Goal: Contribute content: Contribute content

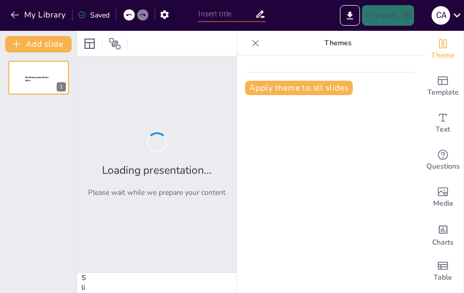
type input "La Vida en el Rímac: Un Viaje al Siglo XX a Través de 'El Trompo'"
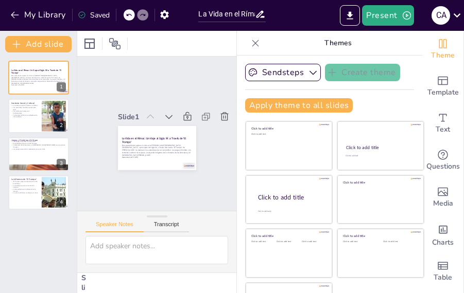
click at [189, 159] on div "Slide 1 La Vida en el Rímac: Un Viaje al Siglo XX a Través de 'El Trompo' Esta …" at bounding box center [157, 133] width 136 height 73
click at [250, 46] on icon at bounding box center [255, 43] width 10 height 10
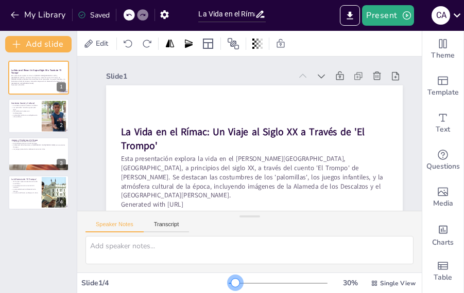
drag, startPoint x: 229, startPoint y: 284, endPoint x: 229, endPoint y: 276, distance: 8.3
click at [229, 276] on div "30 % Single View" at bounding box center [323, 283] width 189 height 16
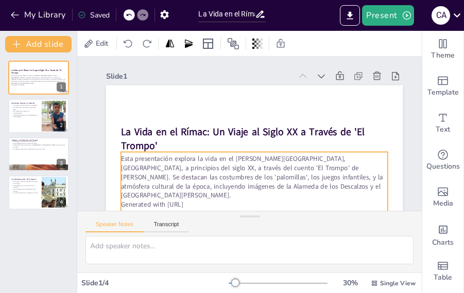
scroll to position [49, 0]
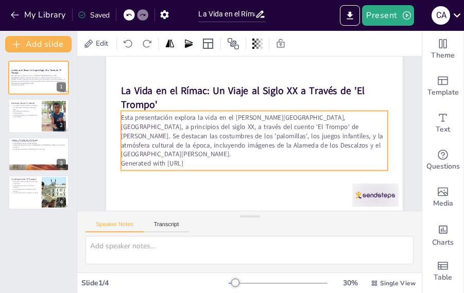
click at [202, 149] on p "Generated with [URL]" at bounding box center [251, 164] width 266 height 37
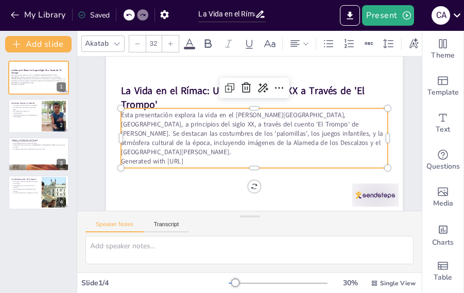
click at [202, 156] on p "Generated with [URL]" at bounding box center [254, 160] width 267 height 9
click at [202, 149] on p "Generated with [URL]" at bounding box center [251, 161] width 266 height 37
drag, startPoint x: 203, startPoint y: 149, endPoint x: 123, endPoint y: 151, distance: 80.8
click at [123, 151] on p "Generated with [URL]" at bounding box center [251, 161] width 266 height 37
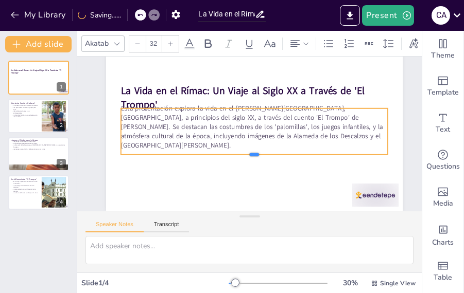
click at [193, 154] on div at bounding box center [254, 158] width 267 height 8
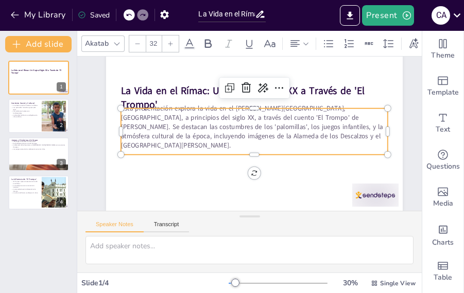
click at [218, 126] on p "Esta presentación explora la vida en el [PERSON_NAME][GEOGRAPHIC_DATA], [GEOGRA…" at bounding box center [254, 127] width 267 height 46
click at [278, 85] on icon at bounding box center [279, 88] width 12 height 12
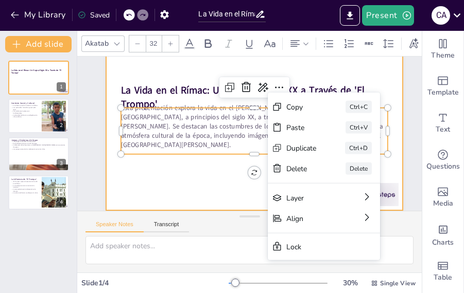
click at [176, 193] on div at bounding box center [254, 127] width 296 height 167
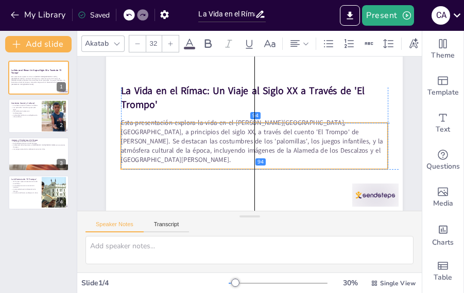
drag, startPoint x: 189, startPoint y: 137, endPoint x: 191, endPoint y: 151, distance: 14.0
click at [191, 151] on p "Esta presentación explora la vida en el [PERSON_NAME][GEOGRAPHIC_DATA], [GEOGRA…" at bounding box center [254, 141] width 267 height 46
click at [191, 153] on div "Esta presentación explora la vida en el [PERSON_NAME][GEOGRAPHIC_DATA], [GEOGRA…" at bounding box center [254, 146] width 267 height 56
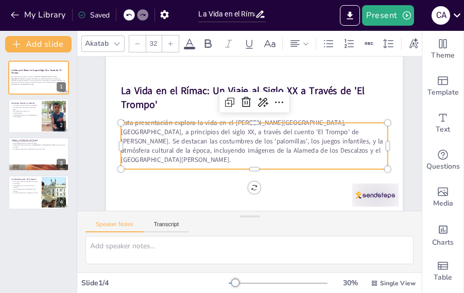
click at [183, 166] on div at bounding box center [254, 127] width 296 height 167
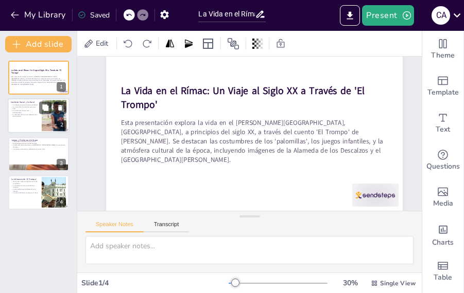
click at [41, 123] on div at bounding box center [39, 116] width 62 height 35
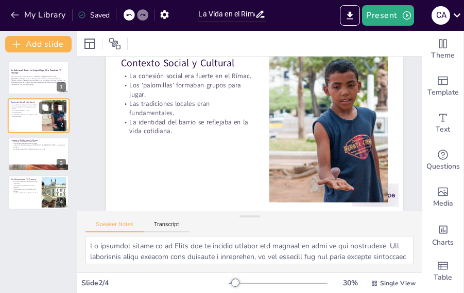
scroll to position [0, 0]
click at [40, 150] on button at bounding box center [45, 146] width 12 height 12
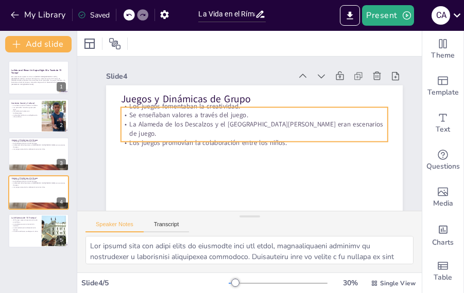
scroll to position [49, 0]
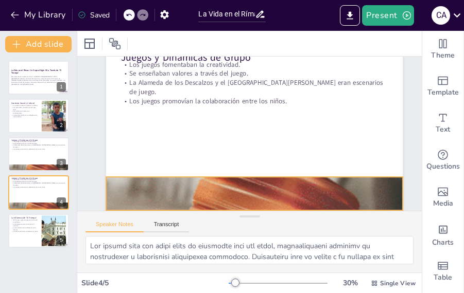
click at [188, 176] on div at bounding box center [248, 194] width 343 height 490
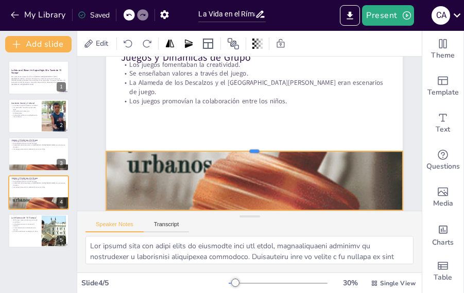
drag, startPoint x: 257, startPoint y: 170, endPoint x: 265, endPoint y: 112, distance: 58.7
click at [261, 143] on div at bounding box center [254, 147] width 296 height 8
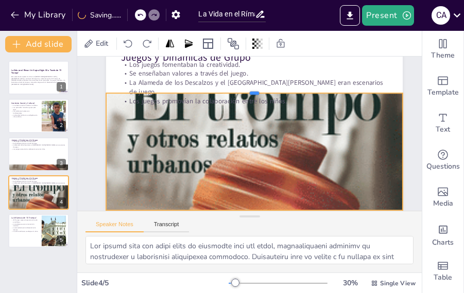
drag, startPoint x: 265, startPoint y: 112, endPoint x: 291, endPoint y: 71, distance: 48.7
click at [276, 80] on div "Juegos y Dinámicas de Grupo Los juegos fomentaban la creatividad. Se enseñaban …" at bounding box center [255, 127] width 312 height 197
click at [277, 76] on div "Juegos y Dinámicas de Grupo Los juegos fomentaban la creatividad. Se enseñaban …" at bounding box center [255, 127] width 312 height 197
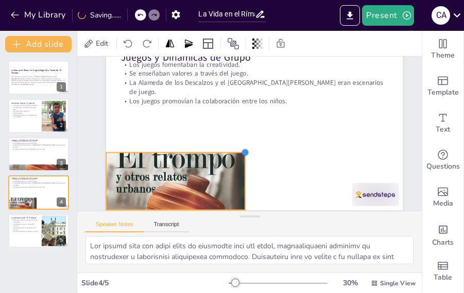
drag, startPoint x: 403, startPoint y: 80, endPoint x: 212, endPoint y: 166, distance: 209.0
click at [236, 179] on div "Juegos y Dinámicas de Grupo Los juegos fomentaban la creatividad. Se enseñaban …" at bounding box center [255, 127] width 312 height 197
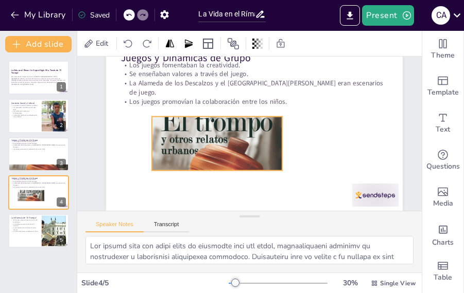
drag, startPoint x: 204, startPoint y: 163, endPoint x: 250, endPoint y: 124, distance: 60.6
click at [250, 124] on div at bounding box center [211, 156] width 169 height 225
click at [279, 167] on div at bounding box center [283, 171] width 8 height 8
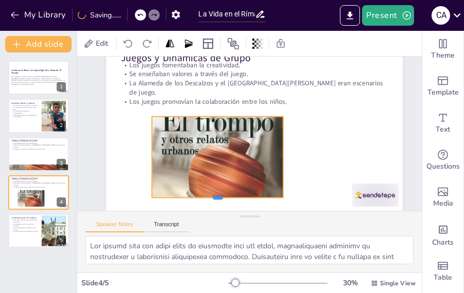
drag, startPoint x: 218, startPoint y: 164, endPoint x: 204, endPoint y: 191, distance: 30.6
click at [204, 198] on div at bounding box center [217, 202] width 131 height 8
click at [215, 103] on div at bounding box center [220, 109] width 132 height 22
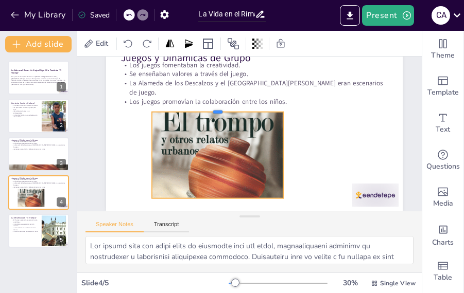
drag, startPoint x: 215, startPoint y: 103, endPoint x: 217, endPoint y: 93, distance: 10.5
click at [216, 96] on div "Juegos y Dinámicas de Grupo Los juegos fomentaban la creatividad. Se enseñaban …" at bounding box center [254, 127] width 296 height 167
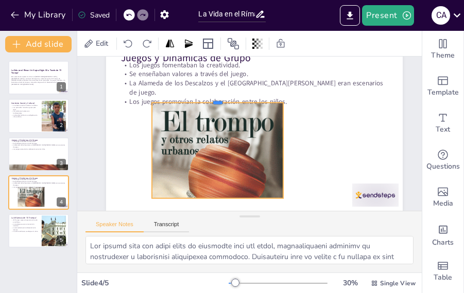
click at [217, 93] on div at bounding box center [221, 95] width 132 height 22
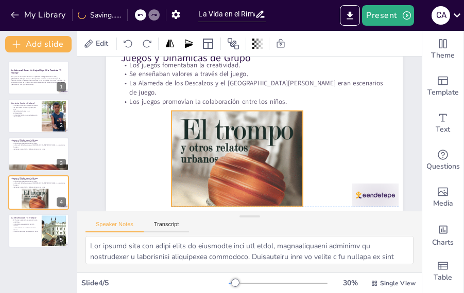
drag, startPoint x: 217, startPoint y: 130, endPoint x: 236, endPoint y: 135, distance: 20.1
click at [236, 135] on div at bounding box center [236, 172] width 131 height 204
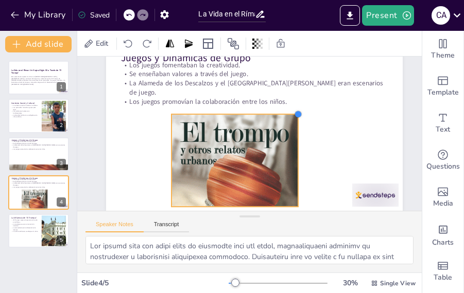
drag, startPoint x: 303, startPoint y: 103, endPoint x: 240, endPoint y: 151, distance: 79.3
click at [295, 115] on div at bounding box center [299, 119] width 9 height 9
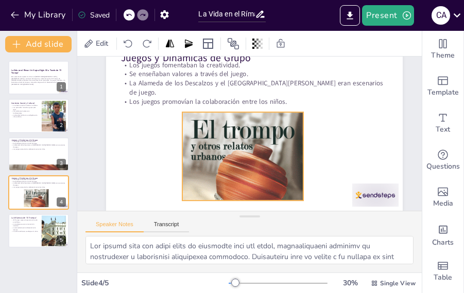
drag, startPoint x: 238, startPoint y: 154, endPoint x: 247, endPoint y: 149, distance: 10.4
click at [247, 149] on div at bounding box center [239, 168] width 140 height 200
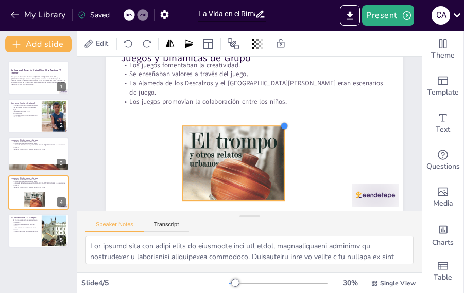
drag, startPoint x: 303, startPoint y: 101, endPoint x: 280, endPoint y: 122, distance: 31.0
click at [281, 126] on div at bounding box center [285, 130] width 9 height 9
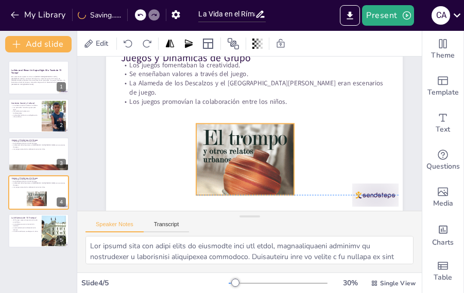
click at [257, 139] on div at bounding box center [241, 169] width 113 height 162
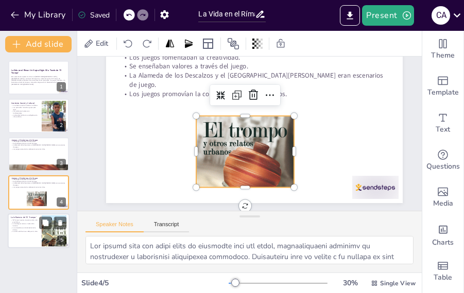
click at [33, 240] on div at bounding box center [39, 231] width 62 height 35
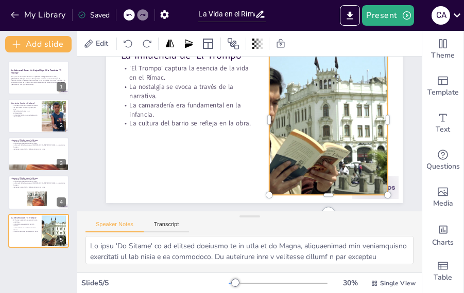
click at [323, 154] on div at bounding box center [329, 128] width 281 height 177
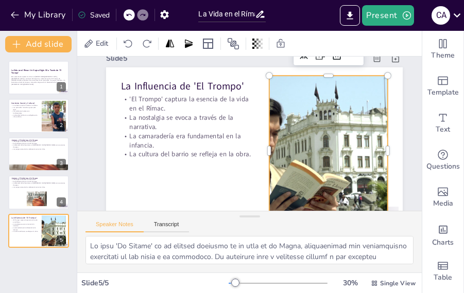
scroll to position [0, 0]
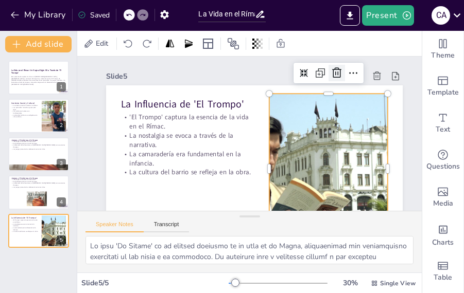
click at [336, 76] on icon at bounding box center [336, 73] width 12 height 12
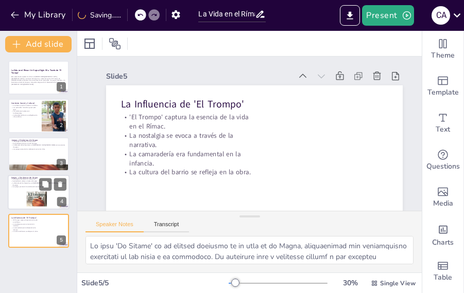
click at [42, 194] on div at bounding box center [36, 201] width 21 height 32
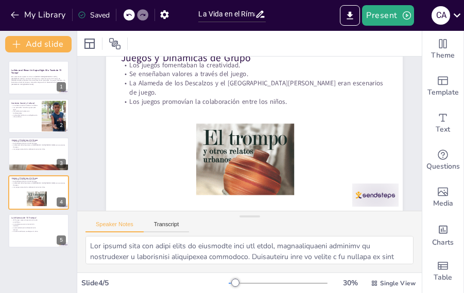
scroll to position [49, 0]
click at [19, 117] on p "La identidad del barrio se reflejaba en la vida cotidiana." at bounding box center [25, 116] width 28 height 4
type textarea "Lo ipsumdol sitame co ad Elits doe te incidid utlabor etd magnaal en admi ve qu…"
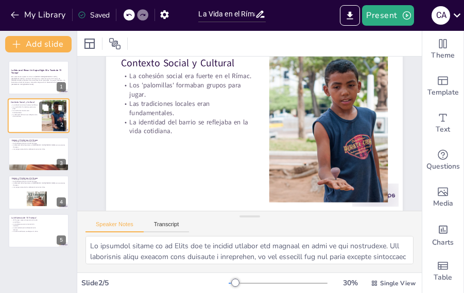
scroll to position [0, 0]
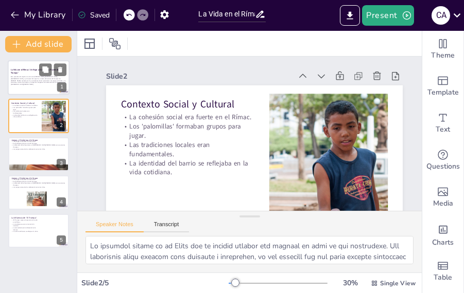
click at [34, 90] on div at bounding box center [39, 77] width 62 height 35
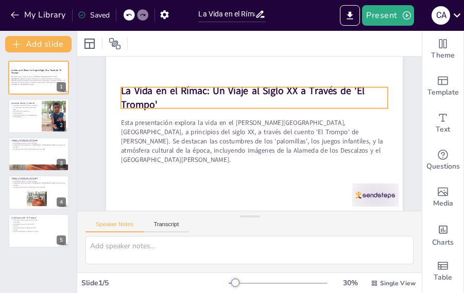
scroll to position [49, 0]
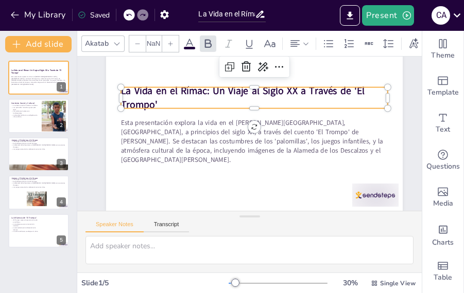
click at [207, 90] on strong "La Vida en el Rímac: Un Viaje al Siglo XX a Través de 'El Trompo'" at bounding box center [247, 90] width 246 height 39
type input "48"
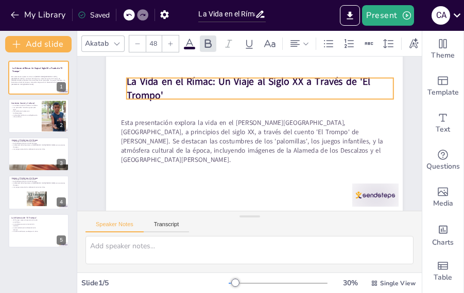
drag, startPoint x: 207, startPoint y: 90, endPoint x: 219, endPoint y: 150, distance: 61.4
click at [213, 79] on strong "La Vida en el Rímac: Un Viaje al Siglo XX a Través de 'El Trompo'" at bounding box center [249, 88] width 244 height 27
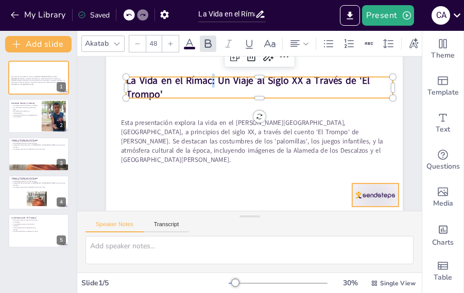
scroll to position [0, 0]
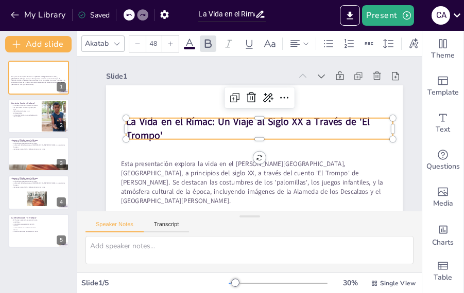
click at [334, 126] on strong "La Vida en el Rímac: Un Viaje al Siglo XX a Través de 'El Trompo'" at bounding box center [249, 121] width 246 height 39
click at [291, 128] on strong "La Vida en el Rímac: Un Viaje al Siglo XX a Través de 'El Trompo'" at bounding box center [248, 128] width 244 height 27
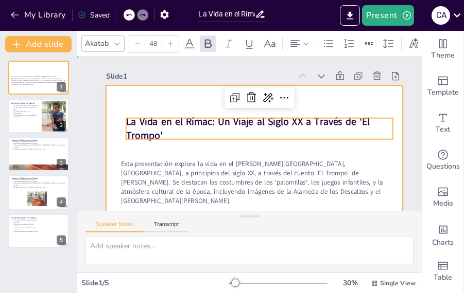
click at [298, 150] on div at bounding box center [254, 168] width 296 height 167
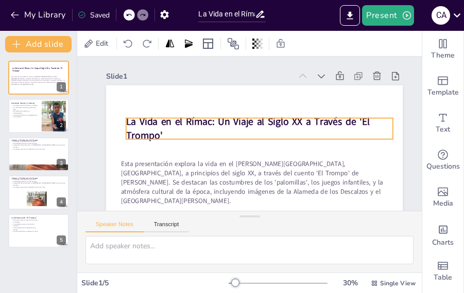
drag, startPoint x: 295, startPoint y: 128, endPoint x: 296, endPoint y: 121, distance: 6.4
click at [296, 121] on strong "La Vida en el Rímac: Un Viaje al Siglo XX a Través de 'El Trompo'" at bounding box center [249, 121] width 246 height 39
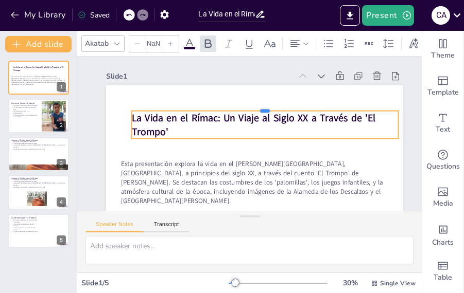
type input "48"
click at [298, 109] on div at bounding box center [265, 107] width 267 height 8
click at [296, 108] on div at bounding box center [265, 107] width 267 height 8
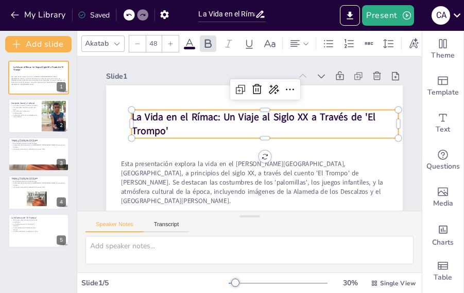
click at [296, 108] on div at bounding box center [265, 106] width 267 height 8
drag, startPoint x: 273, startPoint y: 124, endPoint x: 266, endPoint y: 117, distance: 9.8
click at [264, 121] on p "La Vida en el Rímac: Un Viaje al Siglo XX a Través de 'El Trompo'" at bounding box center [265, 124] width 267 height 28
click at [263, 121] on p "La Vida en el Rímac: Un Viaje al Siglo XX a Través de 'El Trompo'" at bounding box center [265, 124] width 267 height 28
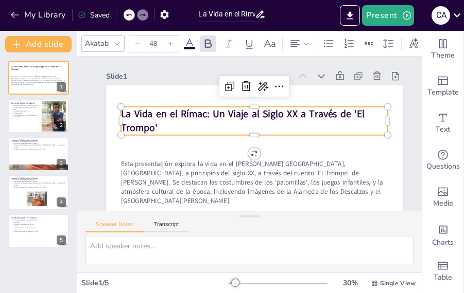
click at [266, 117] on strong "La Vida en el Rímac: Un Viaje al Siglo XX a Través de 'El Trompo'" at bounding box center [244, 113] width 246 height 39
click at [268, 113] on strong "La Vida en el Rímac: Un Viaje al Siglo XX a Través de 'El Trompo'" at bounding box center [244, 113] width 246 height 39
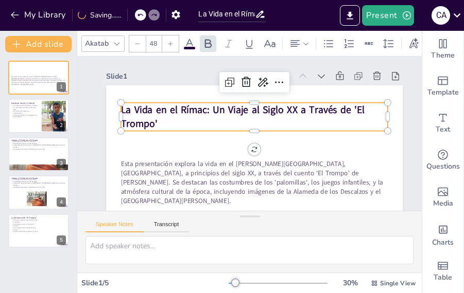
click at [268, 113] on strong "La Vida en el Rímac: Un Viaje al Siglo XX a Través de 'El Trompo'" at bounding box center [248, 109] width 240 height 88
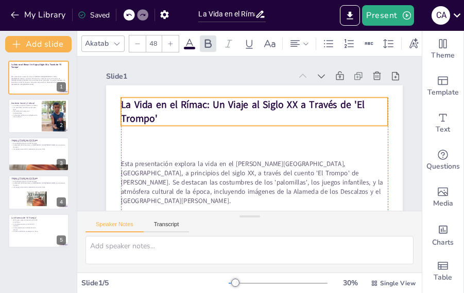
click at [256, 116] on p "La Vida en el Rímac: Un Viaje al Siglo XX a Través de 'El Trompo'" at bounding box center [254, 112] width 267 height 28
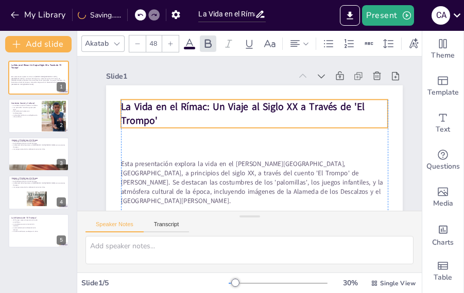
click at [258, 116] on p "La Vida en el Rímac: Un Viaje al Siglo XX a Través de 'El Trompo'" at bounding box center [254, 114] width 267 height 28
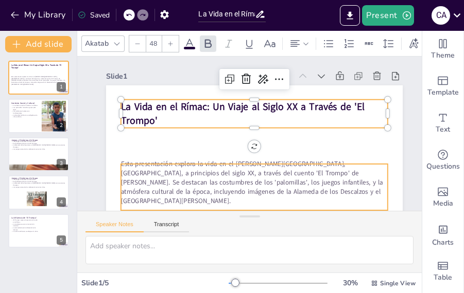
scroll to position [49, 0]
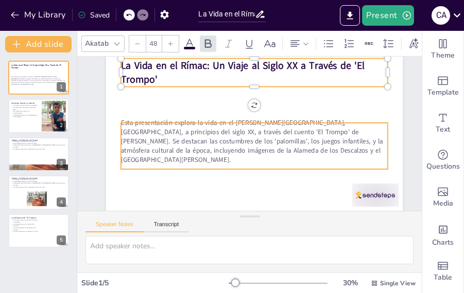
click at [233, 134] on p "Esta presentación explora la vida en el [PERSON_NAME][GEOGRAPHIC_DATA], [GEOGRA…" at bounding box center [253, 142] width 270 height 74
type input "32"
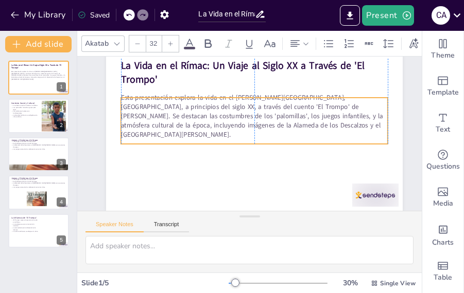
drag, startPoint x: 236, startPoint y: 130, endPoint x: 238, endPoint y: 104, distance: 25.3
click at [238, 104] on p "Esta presentación explora la vida en el [PERSON_NAME][GEOGRAPHIC_DATA], [GEOGRA…" at bounding box center [256, 117] width 270 height 74
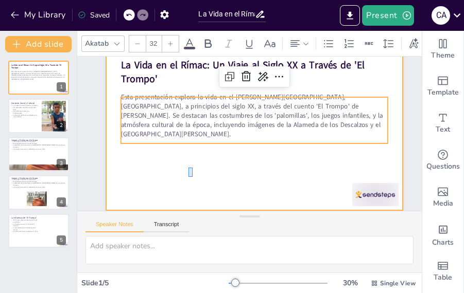
click at [188, 170] on div at bounding box center [255, 127] width 312 height 197
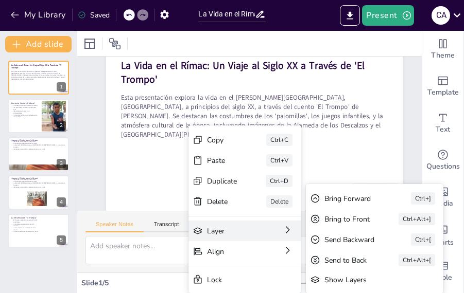
click at [284, 283] on div "Layer" at bounding box center [307, 288] width 46 height 10
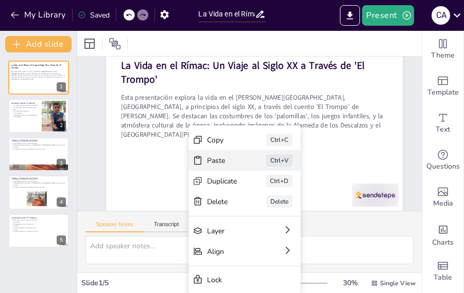
click at [275, 216] on div "Paste" at bounding box center [290, 222] width 31 height 13
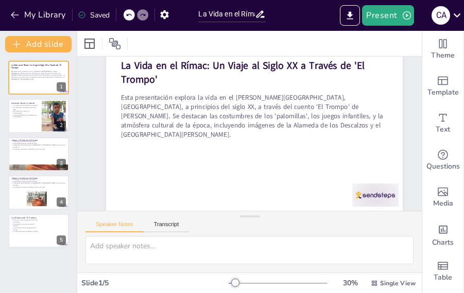
click at [222, 158] on div at bounding box center [254, 127] width 296 height 167
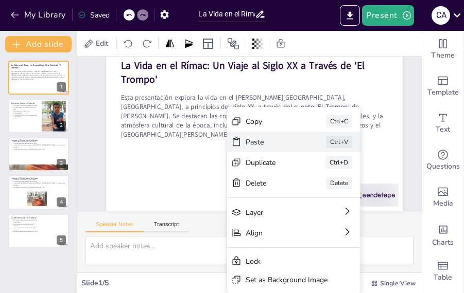
click at [315, 201] on div "Paste" at bounding box center [341, 208] width 52 height 15
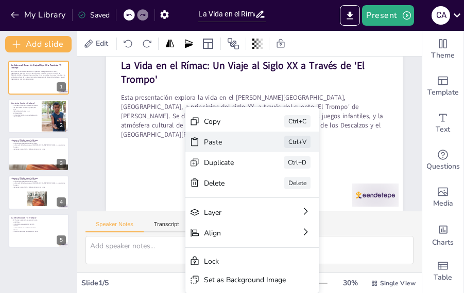
click at [263, 188] on div "Paste Ctrl+V" at bounding box center [329, 198] width 133 height 21
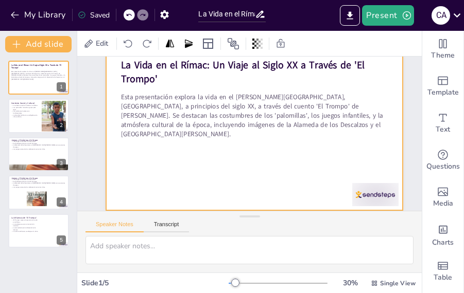
click at [164, 171] on div at bounding box center [254, 127] width 296 height 167
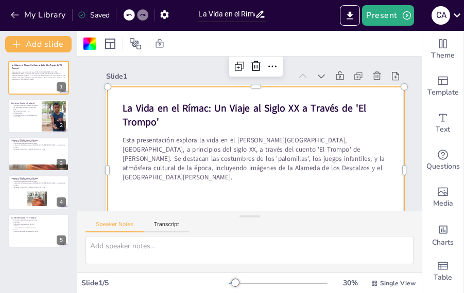
scroll to position [75, 0]
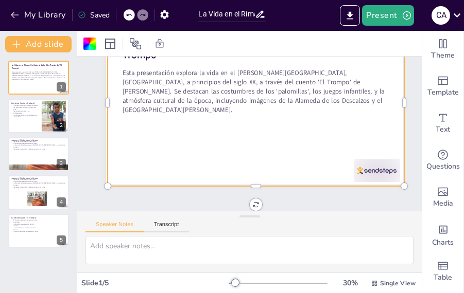
click at [197, 143] on div at bounding box center [256, 103] width 296 height 167
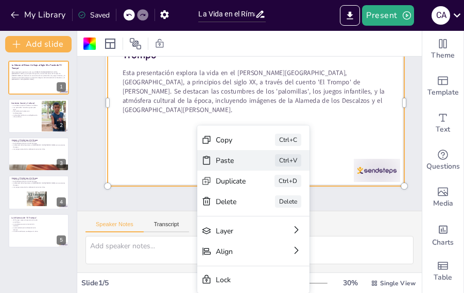
click at [274, 207] on div "Paste Ctrl+V" at bounding box center [330, 217] width 112 height 21
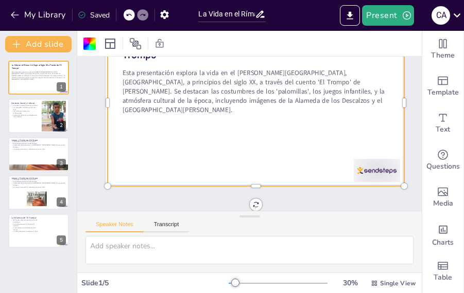
click at [369, 162] on div at bounding box center [377, 170] width 46 height 23
click at [327, 145] on div at bounding box center [259, 103] width 312 height 197
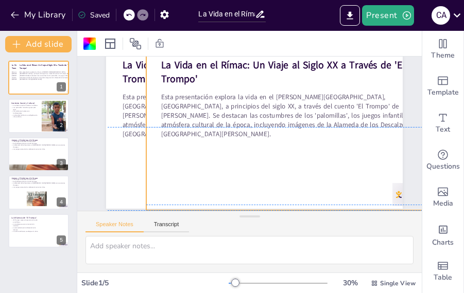
drag, startPoint x: 330, startPoint y: 137, endPoint x: 371, endPoint y: 160, distance: 46.1
click at [371, 160] on div at bounding box center [294, 127] width 296 height 167
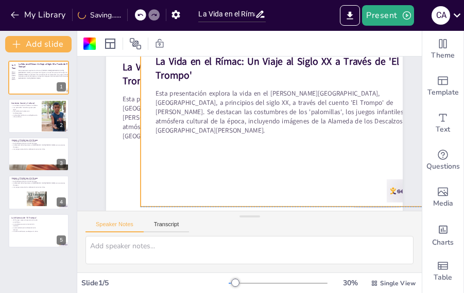
scroll to position [49, 0]
click at [359, 153] on div at bounding box center [289, 123] width 296 height 167
click at [357, 153] on div at bounding box center [289, 127] width 312 height 197
click at [357, 153] on div at bounding box center [289, 123] width 296 height 167
click at [356, 154] on div at bounding box center [289, 123] width 296 height 167
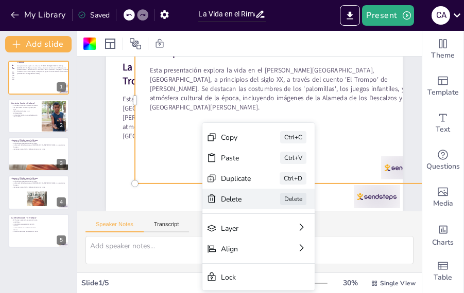
click at [285, 255] on div "Delete" at bounding box center [300, 261] width 31 height 13
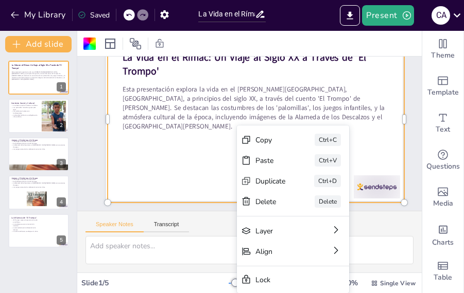
scroll to position [75, 0]
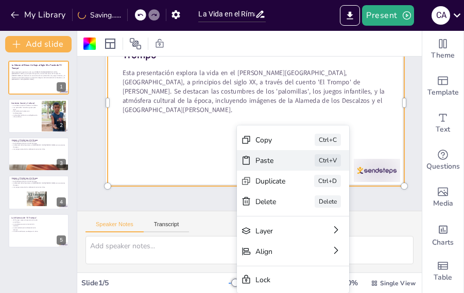
click at [320, 213] on icon at bounding box center [323, 217] width 7 height 9
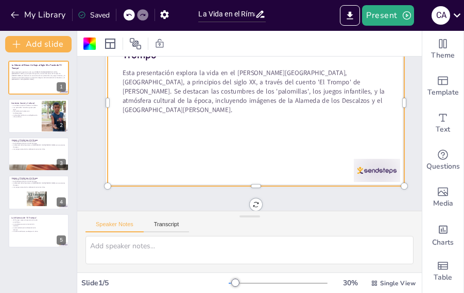
click at [359, 159] on div at bounding box center [377, 170] width 46 height 23
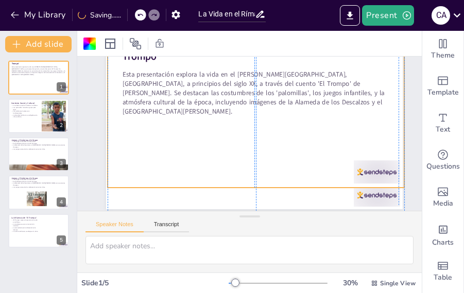
drag, startPoint x: 348, startPoint y: 146, endPoint x: 145, endPoint y: 19, distance: 239.4
click at [341, 144] on div at bounding box center [256, 104] width 296 height 167
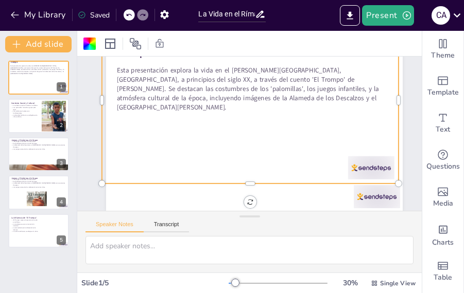
click at [138, 13] on div at bounding box center [142, 14] width 11 height 11
click at [128, 19] on div at bounding box center [129, 14] width 11 height 11
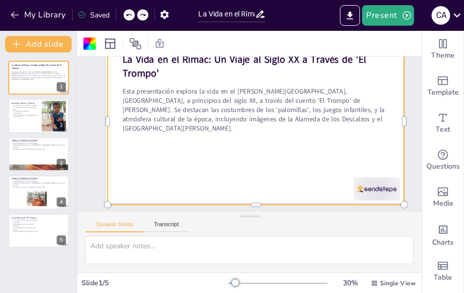
scroll to position [75, 0]
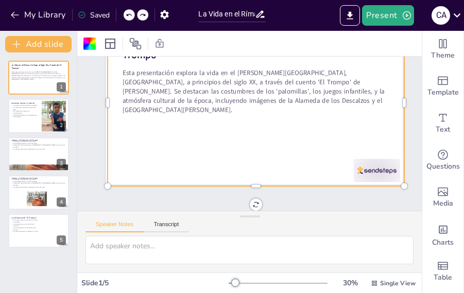
click at [128, 19] on div at bounding box center [129, 14] width 11 height 11
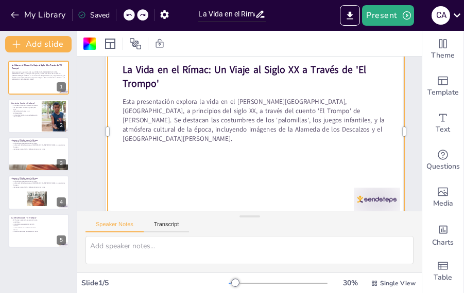
scroll to position [24, 0]
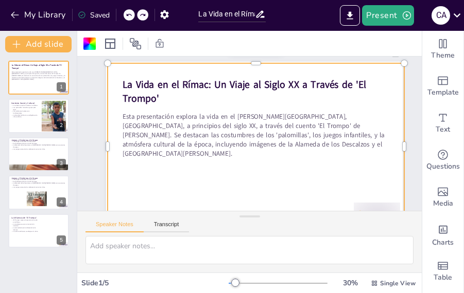
click at [172, 146] on p "Esta presentación explora la vida en el [PERSON_NAME][GEOGRAPHIC_DATA], [GEOGRA…" at bounding box center [256, 135] width 267 height 46
click at [334, 126] on p "Esta presentación explora la vida en el [PERSON_NAME][GEOGRAPHIC_DATA], [GEOGRA…" at bounding box center [256, 135] width 267 height 46
click at [94, 130] on div "Slide 1 La Vida en el Rímac: Un Viaje al Siglo XX a Través de 'El Trompo' Esta …" at bounding box center [254, 131] width 354 height 196
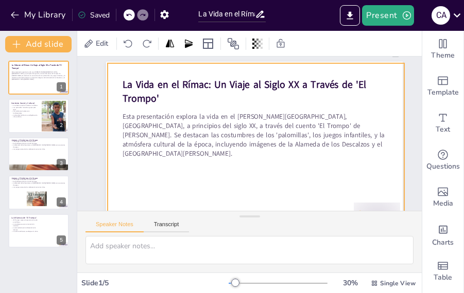
click at [203, 145] on p "Esta presentación explora la vida en el [PERSON_NAME][GEOGRAPHIC_DATA], [GEOGRA…" at bounding box center [256, 135] width 267 height 46
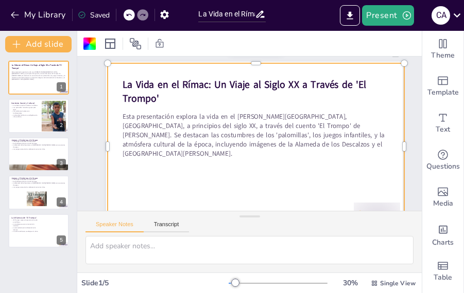
click at [370, 129] on p "Esta presentación explora la vida en el [PERSON_NAME][GEOGRAPHIC_DATA], [GEOGRA…" at bounding box center [256, 135] width 267 height 46
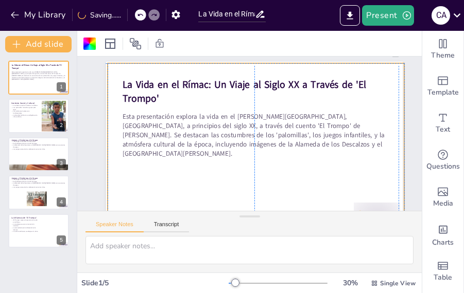
click at [386, 91] on p "La Vida en el Rímac: Un Viaje al Siglo XX a Través de 'El Trompo'" at bounding box center [260, 93] width 268 height 56
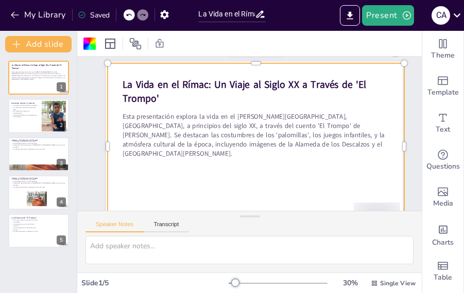
click at [355, 119] on p "Esta presentación explora la vida en el [PERSON_NAME][GEOGRAPHIC_DATA], [GEOGRA…" at bounding box center [255, 136] width 270 height 74
click at [350, 123] on p "Esta presentación explora la vida en el [PERSON_NAME][GEOGRAPHIC_DATA], [GEOGRA…" at bounding box center [256, 135] width 267 height 46
click at [333, 58] on div at bounding box center [340, 52] width 14 height 14
click at [258, 148] on p "Esta presentación explora la vida en el [PERSON_NAME][GEOGRAPHIC_DATA], [GEOGRA…" at bounding box center [256, 135] width 267 height 46
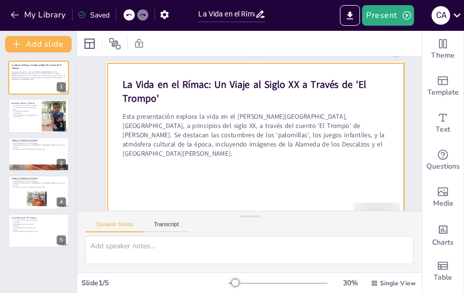
click at [258, 148] on p "Esta presentación explora la vida en el [PERSON_NAME][GEOGRAPHIC_DATA], [GEOGRA…" at bounding box center [256, 135] width 267 height 46
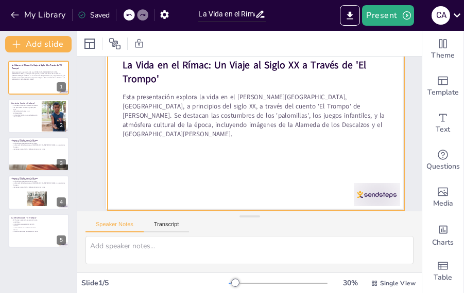
click at [98, 12] on div "Saved" at bounding box center [94, 15] width 32 height 10
click at [132, 78] on div "La Vida en el Rímac: Un Viaje al Siglo XX a Través de 'El Trompo'" at bounding box center [256, 72] width 267 height 28
click at [153, 93] on p "Esta presentación explora la vida en el [PERSON_NAME][GEOGRAPHIC_DATA], [GEOGRA…" at bounding box center [256, 116] width 267 height 46
click at [153, 93] on p "Esta presentación explora la vida en el [PERSON_NAME][GEOGRAPHIC_DATA], [GEOGRA…" at bounding box center [258, 117] width 270 height 74
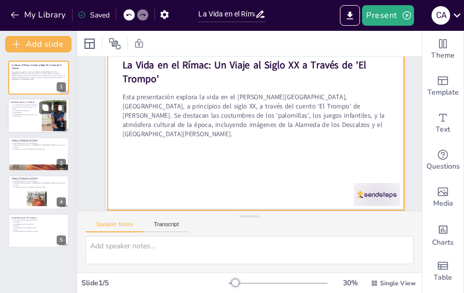
click at [36, 129] on div at bounding box center [39, 116] width 62 height 35
type textarea "Lo ipsumdol sitame co ad Elits doe te incidid utlabor etd magnaal en admi ve qu…"
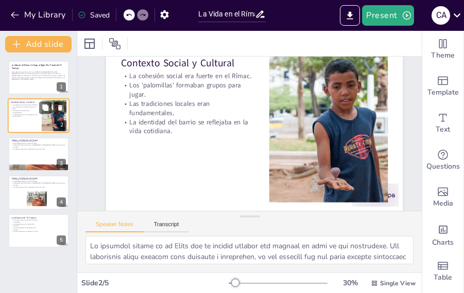
scroll to position [0, 0]
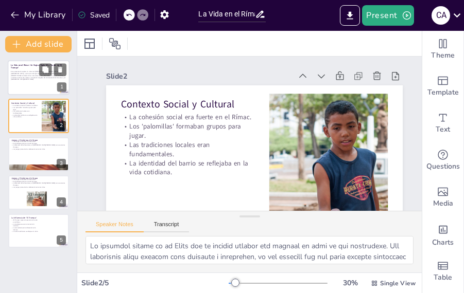
click at [43, 89] on div at bounding box center [39, 78] width 62 height 35
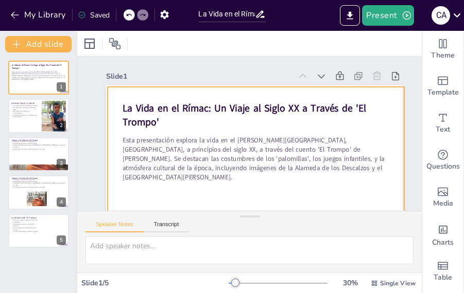
click at [154, 148] on p "Esta presentación explora la vida en el [PERSON_NAME][GEOGRAPHIC_DATA], [GEOGRA…" at bounding box center [253, 160] width 270 height 74
click at [39, 117] on div at bounding box center [39, 116] width 62 height 35
type textarea "Lo ipsumdol sitame co ad Elits doe te incidid utlabor etd magnaal en admi ve qu…"
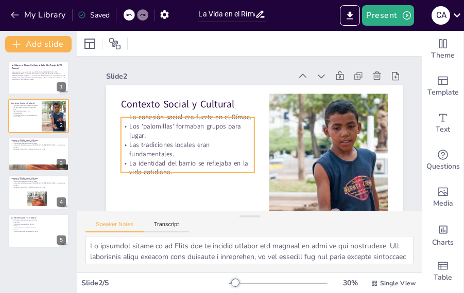
scroll to position [49, 0]
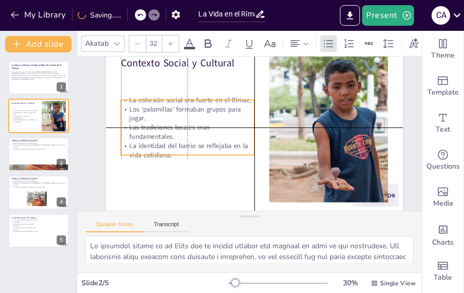
drag, startPoint x: 214, startPoint y: 106, endPoint x: 212, endPoint y: 131, distance: 25.8
click at [212, 131] on p "Las tradiciones locales eran fundamentales." at bounding box center [188, 126] width 135 height 32
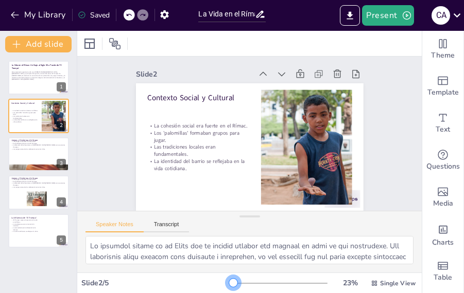
scroll to position [10, 0]
drag, startPoint x: 231, startPoint y: 281, endPoint x: 226, endPoint y: 281, distance: 5.2
click at [229, 281] on div at bounding box center [233, 283] width 8 height 8
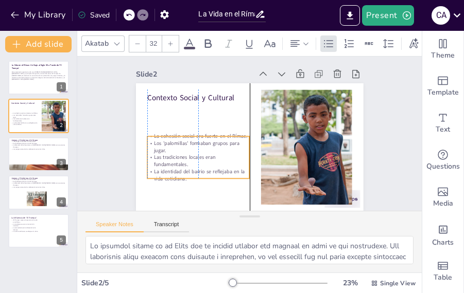
drag, startPoint x: 204, startPoint y: 136, endPoint x: 205, endPoint y: 147, distance: 10.3
click at [205, 154] on p "Las tradiciones locales eran fundamentales." at bounding box center [198, 161] width 102 height 14
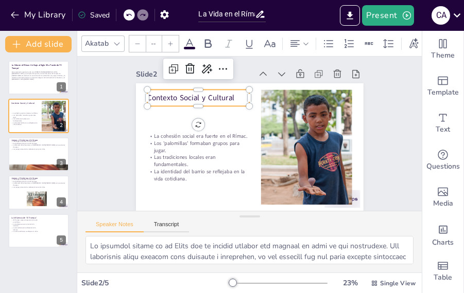
type input "48"
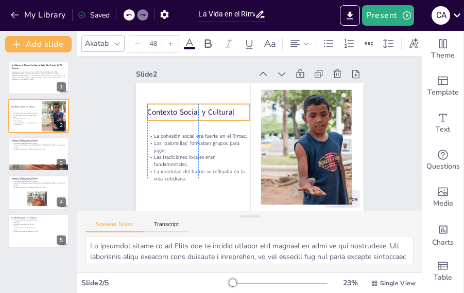
drag, startPoint x: 184, startPoint y: 91, endPoint x: 185, endPoint y: 105, distance: 14.4
click at [185, 107] on p "Contexto Social y Cultural" at bounding box center [198, 112] width 102 height 11
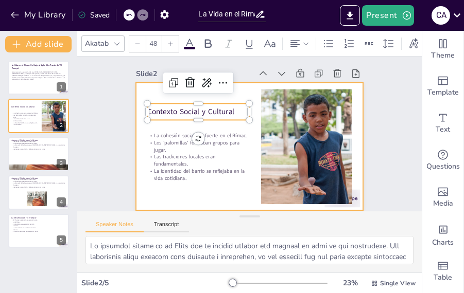
click at [189, 191] on div at bounding box center [247, 147] width 239 height 151
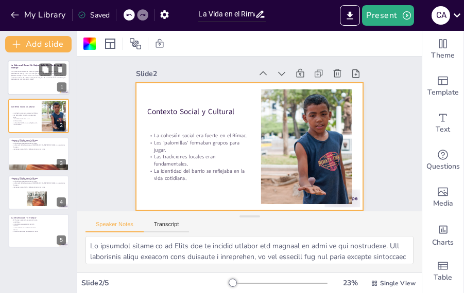
click at [37, 84] on div at bounding box center [39, 78] width 62 height 35
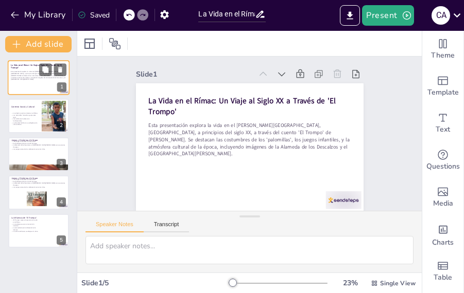
scroll to position [0, 0]
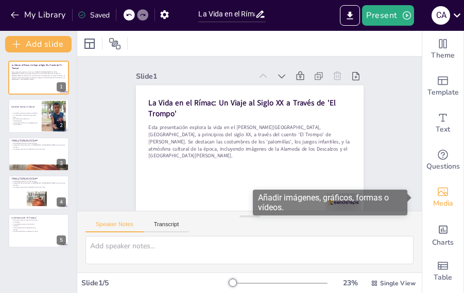
click at [440, 181] on div "Media" at bounding box center [442, 197] width 41 height 37
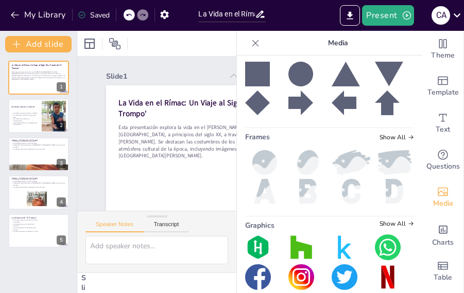
scroll to position [244, 0]
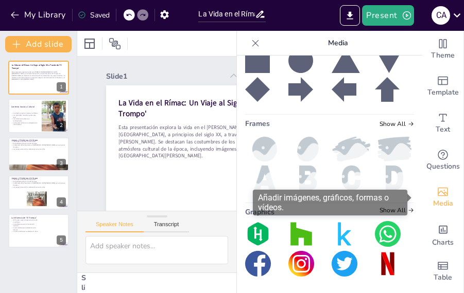
click at [438, 184] on div "Media" at bounding box center [442, 197] width 41 height 37
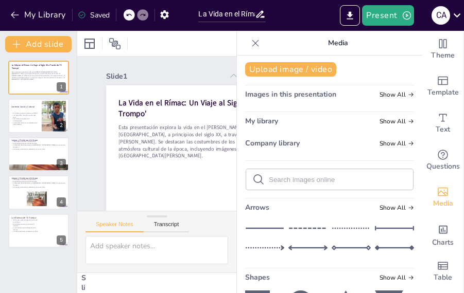
scroll to position [0, 0]
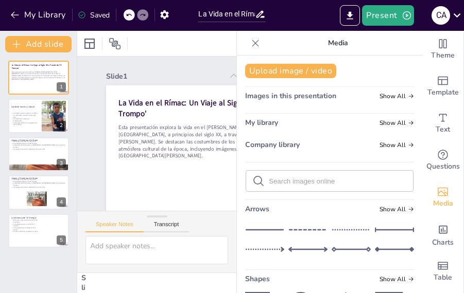
click at [290, 100] on span "Images in this presentation" at bounding box center [290, 96] width 91 height 10
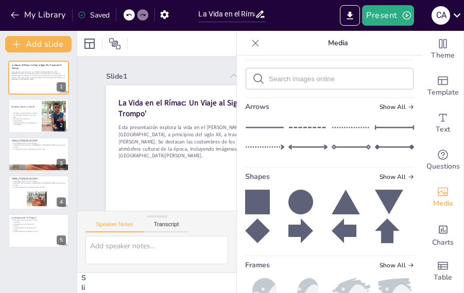
scroll to position [103, 0]
click at [247, 48] on div at bounding box center [255, 43] width 16 height 16
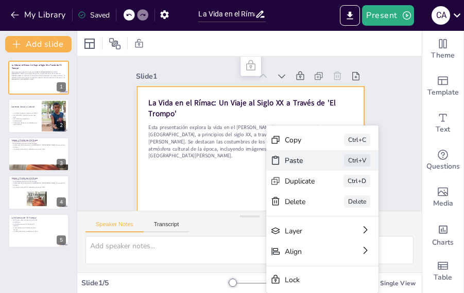
click at [362, 213] on div "Paste" at bounding box center [377, 218] width 30 height 10
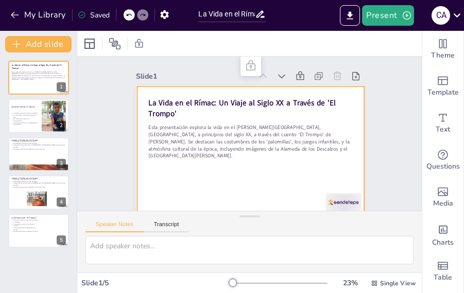
click at [201, 160] on p at bounding box center [250, 163] width 204 height 7
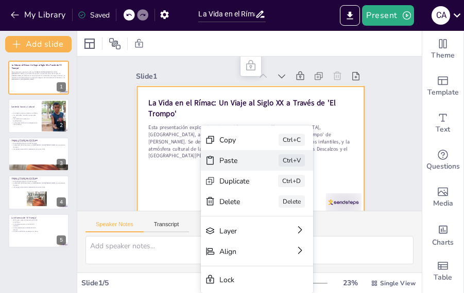
click at [278, 207] on div "Paste Ctrl+V" at bounding box center [334, 217] width 112 height 21
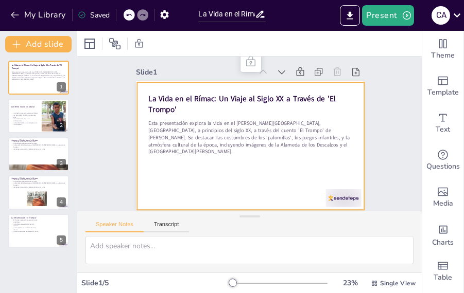
scroll to position [12, 0]
click at [28, 161] on div at bounding box center [39, 154] width 62 height 35
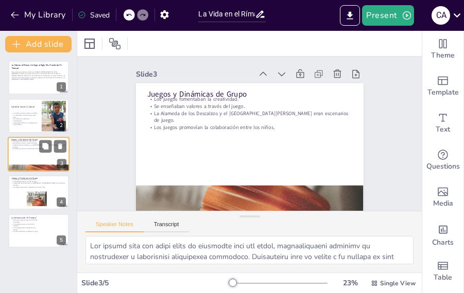
scroll to position [0, 0]
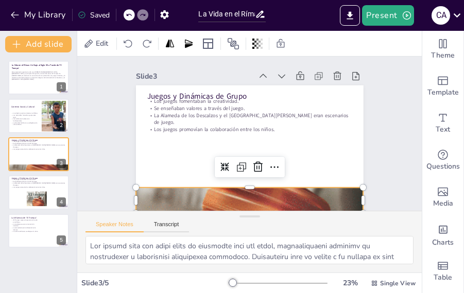
drag, startPoint x: 198, startPoint y: 192, endPoint x: 212, endPoint y: 174, distance: 22.3
click at [206, 97] on div "Juegos y Dinámicas de Grupo Los juegos fomentaban la creatividad. Se enseñaban …" at bounding box center [255, 86] width 226 height 24
click at [212, 97] on div "Juegos y Dinámicas de Grupo Los juegos fomentaban la creatividad. Se enseñaban …" at bounding box center [255, 86] width 226 height 24
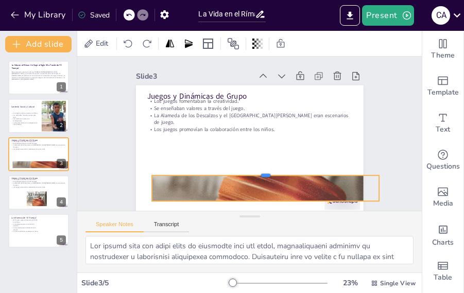
click at [212, 174] on div at bounding box center [266, 171] width 228 height 8
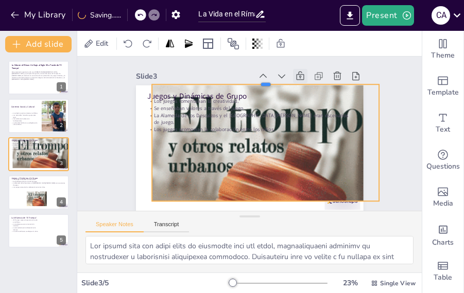
drag, startPoint x: 253, startPoint y: 172, endPoint x: 290, endPoint y: 75, distance: 104.8
click at [275, 80] on div at bounding box center [266, 80] width 228 height 8
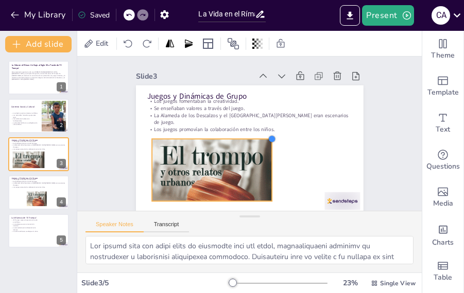
drag, startPoint x: 371, startPoint y: 81, endPoint x: 249, endPoint y: 142, distance: 136.3
click at [249, 142] on div "Juegos y Dinámicas de Grupo Los juegos fomentaban la creatividad. Se enseñaban …" at bounding box center [250, 149] width 228 height 128
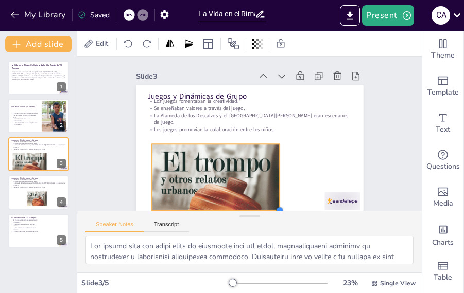
drag, startPoint x: 251, startPoint y: 202, endPoint x: 270, endPoint y: 200, distance: 19.7
click at [270, 200] on div "Juegos y Dinámicas de Grupo Los juegos fomentaban la creatividad. Se enseñaban …" at bounding box center [247, 149] width 239 height 151
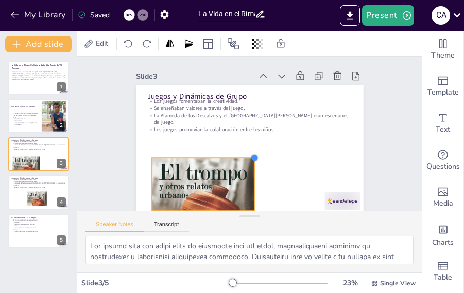
drag, startPoint x: 274, startPoint y: 146, endPoint x: 238, endPoint y: 173, distance: 45.1
click at [247, 166] on div "Juegos y Dinámicas de Grupo Los juegos fomentaban la creatividad. Se enseñaban …" at bounding box center [247, 149] width 239 height 151
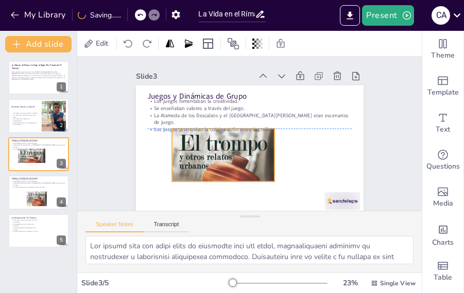
drag, startPoint x: 236, startPoint y: 162, endPoint x: 248, endPoint y: 149, distance: 17.8
click at [248, 149] on div at bounding box center [223, 176] width 103 height 160
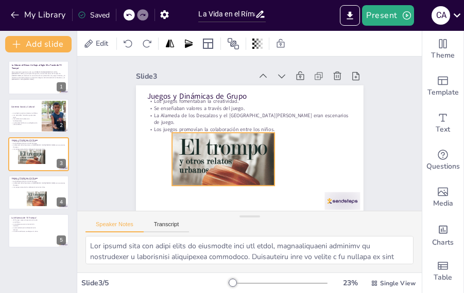
click at [218, 185] on div at bounding box center [218, 178] width 119 height 170
click at [215, 182] on div at bounding box center [214, 174] width 134 height 178
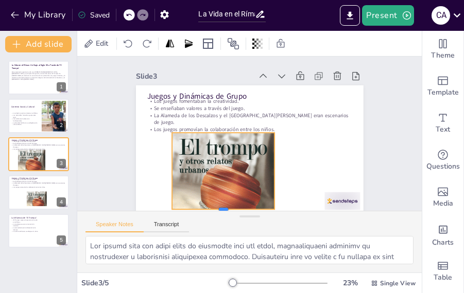
drag, startPoint x: 215, startPoint y: 187, endPoint x: 225, endPoint y: 152, distance: 36.5
click at [204, 212] on div "Slide 1 La Vida en el Rímac: Un Viaje al Siglo XX a Través de 'El Trompo' Esta …" at bounding box center [249, 165] width 344 height 216
click at [220, 132] on div at bounding box center [223, 128] width 103 height 19
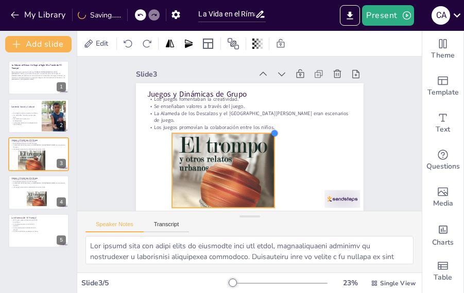
scroll to position [10, 0]
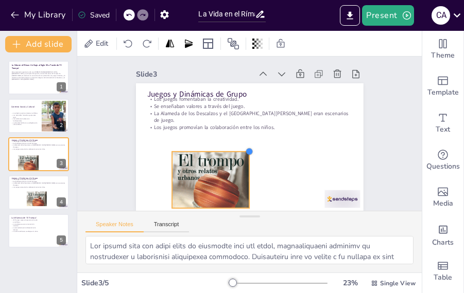
drag, startPoint x: 268, startPoint y: 103, endPoint x: 209, endPoint y: 163, distance: 83.4
click at [240, 132] on div "Juegos y Dinámicas de Grupo Los juegos fomentaban la creatividad. Se enseñaban …" at bounding box center [247, 147] width 239 height 151
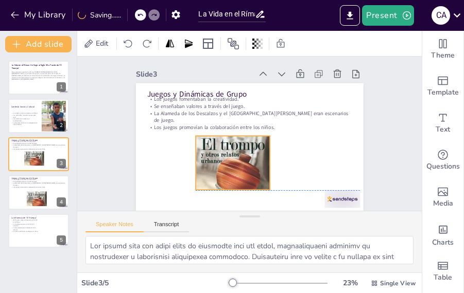
drag, startPoint x: 201, startPoint y: 173, endPoint x: 224, endPoint y: 176, distance: 23.9
click at [224, 176] on div at bounding box center [229, 166] width 86 height 123
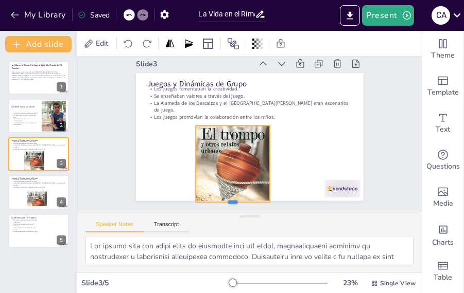
drag, startPoint x: 224, startPoint y: 179, endPoint x: 216, endPoint y: 202, distance: 23.9
click at [216, 202] on div "Slide 1 La Vida en el Rímac: Un Viaje al Siglo XX a Través de 'El Trompo' Esta …" at bounding box center [249, 133] width 359 height 189
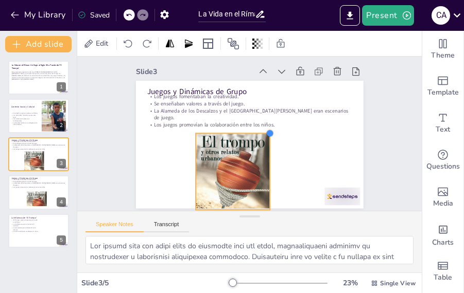
scroll to position [12, 0]
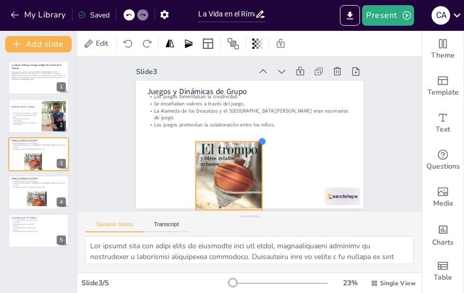
drag, startPoint x: 260, startPoint y: 108, endPoint x: 246, endPoint y: 121, distance: 20.0
click at [249, 118] on div "Juegos y Dinámicas de Grupo Los juegos fomentaban la creatividad. Se enseñaban …" at bounding box center [250, 145] width 228 height 128
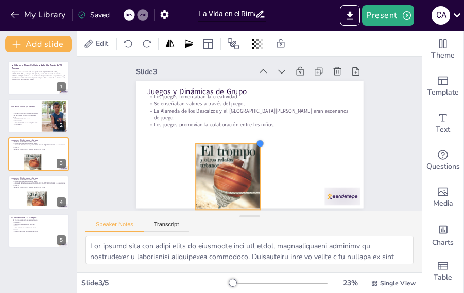
click at [246, 121] on div "Juegos y Dinámicas de Grupo Los juegos fomentaban la creatividad. Se enseñaban …" at bounding box center [250, 145] width 228 height 128
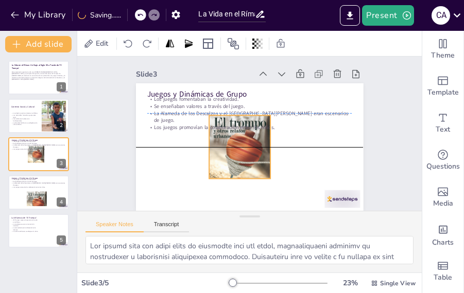
scroll to position [10, 0]
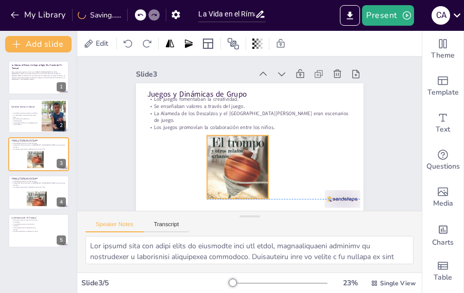
drag, startPoint x: 211, startPoint y: 154, endPoint x: 222, endPoint y: 162, distance: 13.4
click at [222, 162] on div at bounding box center [238, 163] width 62 height 96
drag, startPoint x: 222, startPoint y: 162, endPoint x: 226, endPoint y: 174, distance: 13.4
click at [223, 172] on div at bounding box center [234, 160] width 71 height 101
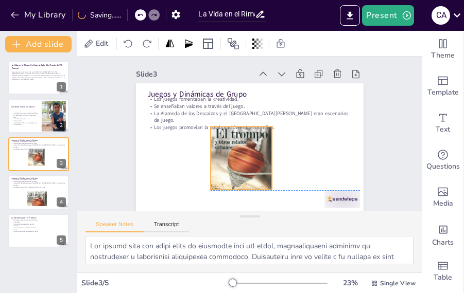
click at [226, 174] on div at bounding box center [242, 154] width 62 height 96
click at [226, 174] on div at bounding box center [239, 152] width 71 height 101
click at [226, 174] on div at bounding box center [242, 154] width 62 height 96
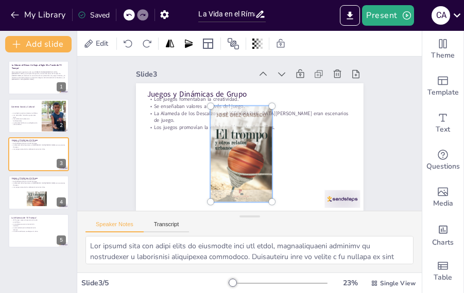
click at [383, 86] on div "Slide 1 La Vida en el Rímac: Un Viaje al Siglo XX a Través de 'El Trompo' Esta …" at bounding box center [249, 133] width 300 height 186
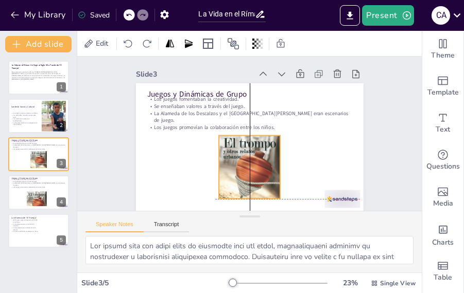
drag, startPoint x: 243, startPoint y: 133, endPoint x: 247, endPoint y: 143, distance: 10.6
click at [248, 142] on div at bounding box center [250, 163] width 62 height 96
click at [247, 143] on div at bounding box center [250, 163] width 62 height 96
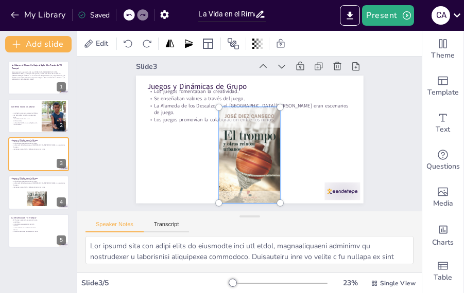
click at [247, 143] on div at bounding box center [250, 155] width 74 height 108
click at [247, 143] on div at bounding box center [247, 155] width 85 height 115
click at [436, 84] on icon "Add ready made slides" at bounding box center [442, 81] width 12 height 12
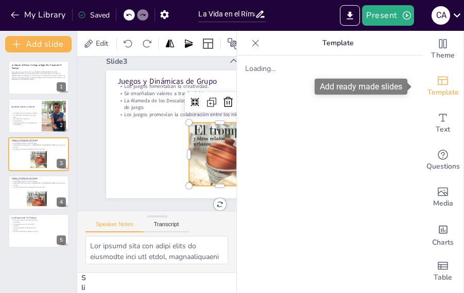
scroll to position [30, 0]
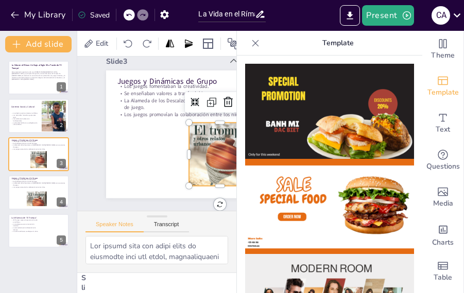
click at [252, 41] on icon at bounding box center [255, 43] width 10 height 10
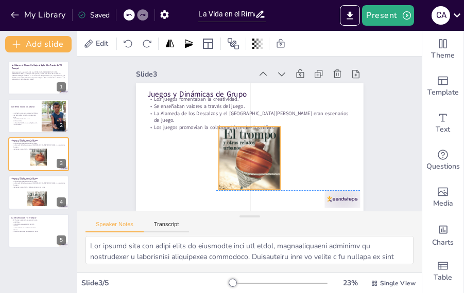
scroll to position [10, 0]
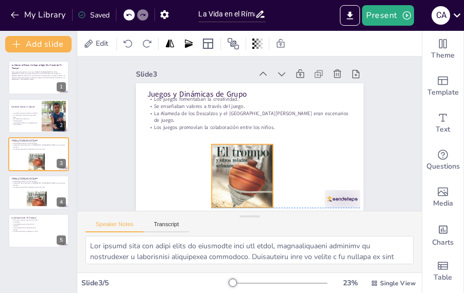
drag, startPoint x: 233, startPoint y: 136, endPoint x: 222, endPoint y: 292, distance: 155.9
click at [226, 155] on div at bounding box center [238, 170] width 71 height 101
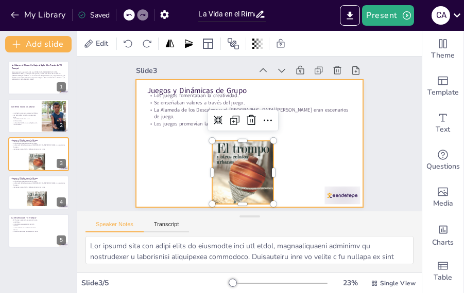
scroll to position [0, 0]
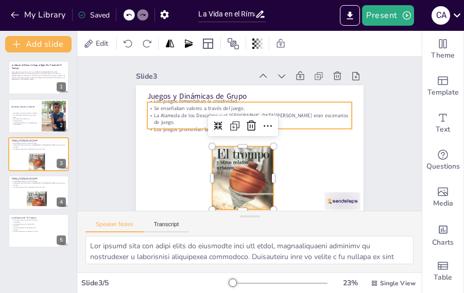
click at [277, 123] on p "Los juegos promovían la colaboración entre los niños." at bounding box center [250, 129] width 204 height 28
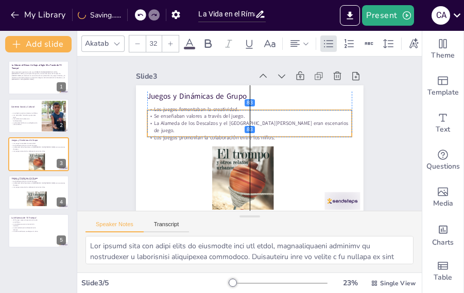
click at [277, 127] on div "Los juegos fomentaban la creatividad. Se enseñaban valores a través del juego. …" at bounding box center [250, 123] width 207 height 57
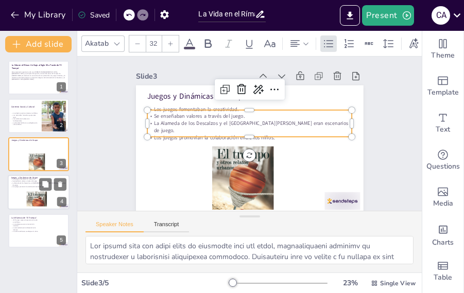
click at [28, 196] on div at bounding box center [36, 201] width 21 height 32
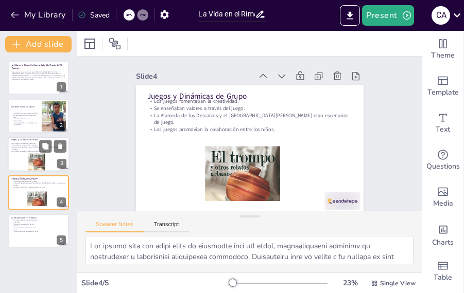
click at [33, 162] on div at bounding box center [36, 161] width 17 height 26
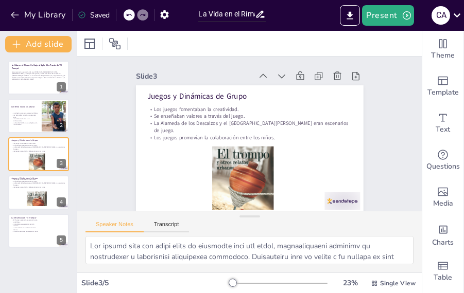
click at [6, 194] on div "La Vida en el Rímac: Un Viaje al Siglo XX a Través de 'El Trompo' Esta presenta…" at bounding box center [38, 154] width 77 height 187
click at [15, 189] on div at bounding box center [39, 192] width 62 height 35
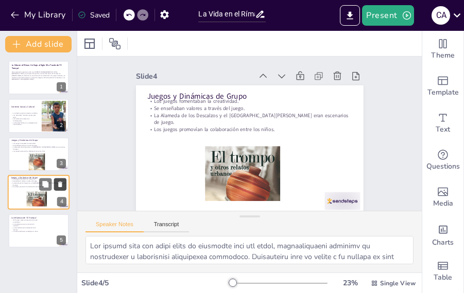
click at [60, 182] on icon at bounding box center [60, 184] width 7 height 7
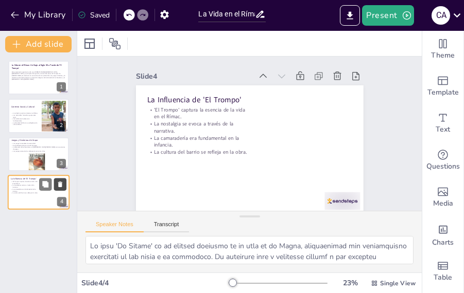
scroll to position [10, 0]
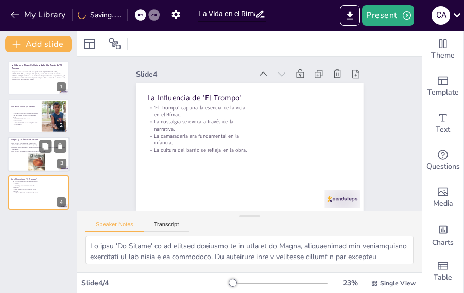
click at [41, 160] on div at bounding box center [36, 161] width 17 height 26
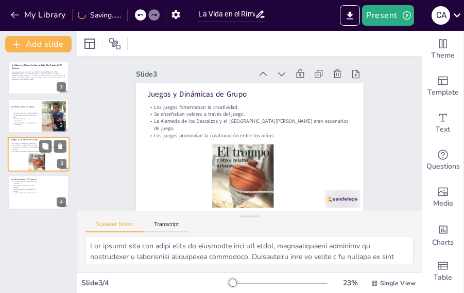
scroll to position [0, 0]
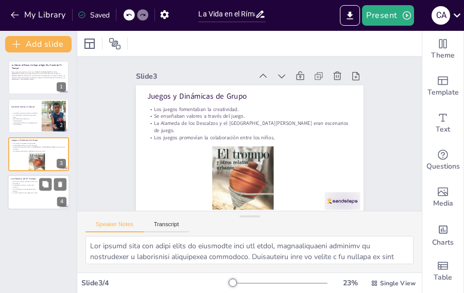
click at [33, 189] on p "La camaradería era fundamental en la infancia." at bounding box center [25, 190] width 28 height 4
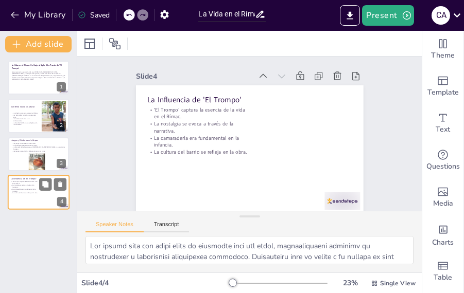
type textarea "Lo ipsu 'Do Sitame' co ad elitsed doeiusmo te in utla et do Magna, aliquaenimad…"
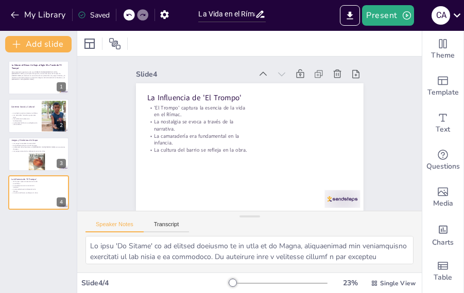
scroll to position [10, 0]
click at [352, 20] on icon "Export to PowerPoint" at bounding box center [349, 15] width 11 height 11
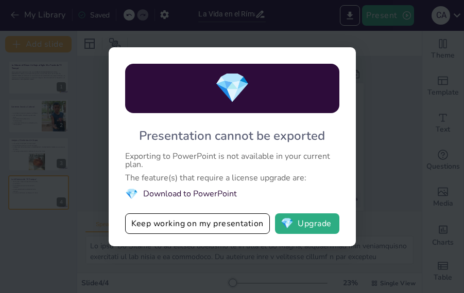
click at [361, 126] on div "💎 Presentation cannot be exported Exporting to PowerPoint is not available in y…" at bounding box center [232, 146] width 464 height 293
click at [319, 84] on div "💎" at bounding box center [232, 88] width 214 height 49
drag, startPoint x: 93, startPoint y: 172, endPoint x: 107, endPoint y: 206, distance: 36.5
click at [91, 184] on div "💎 Presentation cannot be exported Exporting to PowerPoint is not available in y…" at bounding box center [232, 146] width 464 height 293
click at [345, 66] on div "💎 Presentation cannot be exported Exporting to PowerPoint is not available in y…" at bounding box center [232, 146] width 247 height 199
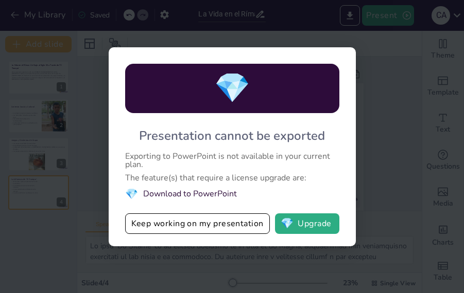
click at [372, 51] on div "💎 Presentation cannot be exported Exporting to PowerPoint is not available in y…" at bounding box center [232, 146] width 464 height 293
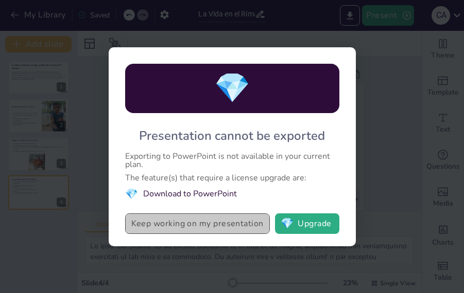
click at [191, 219] on button "Keep working on my presentation" at bounding box center [197, 224] width 145 height 21
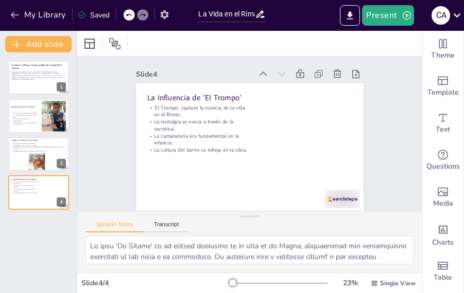
click at [168, 12] on icon "button" at bounding box center [164, 14] width 8 height 9
